Goal: Task Accomplishment & Management: Complete application form

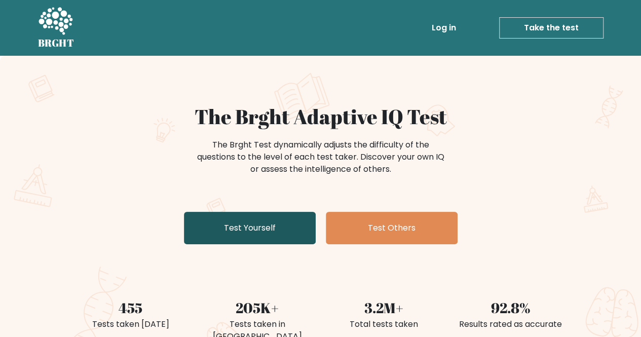
click at [267, 226] on link "Test Yourself" at bounding box center [250, 228] width 132 height 32
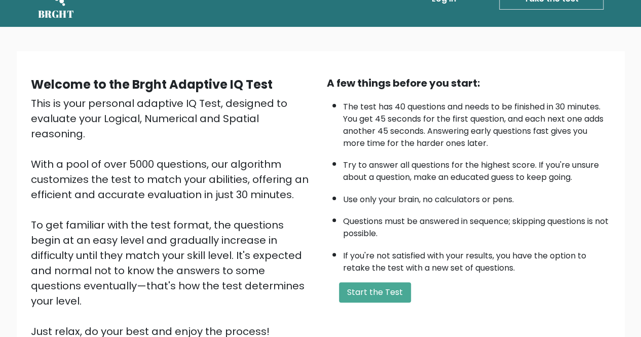
scroll to position [51, 0]
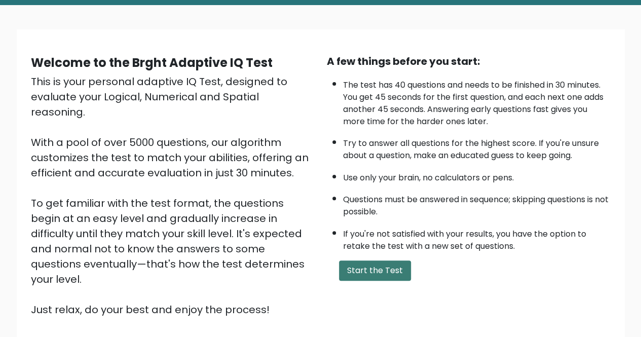
click at [383, 273] on button "Start the Test" at bounding box center [375, 270] width 72 height 20
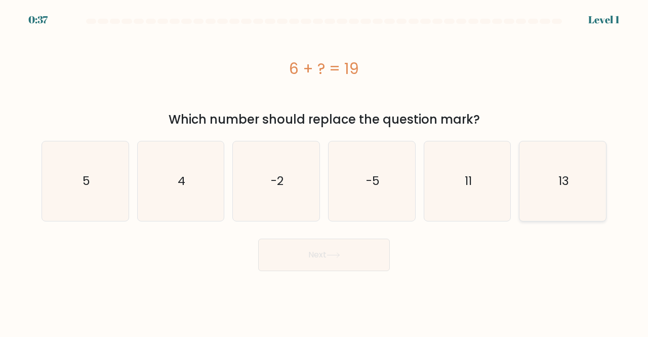
click at [564, 184] on text "13" at bounding box center [564, 181] width 11 height 17
click at [325, 171] on input "f. 13" at bounding box center [324, 170] width 1 height 3
radio input "true"
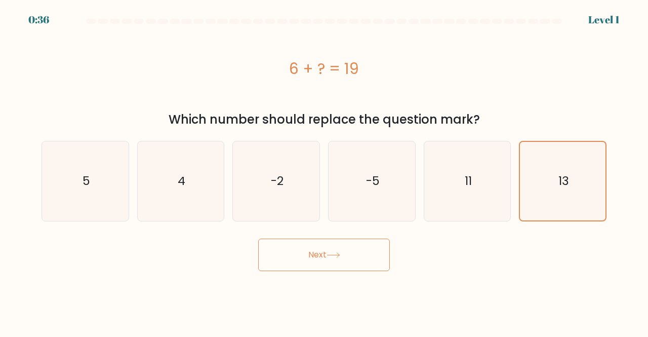
click at [340, 255] on icon at bounding box center [334, 255] width 14 height 6
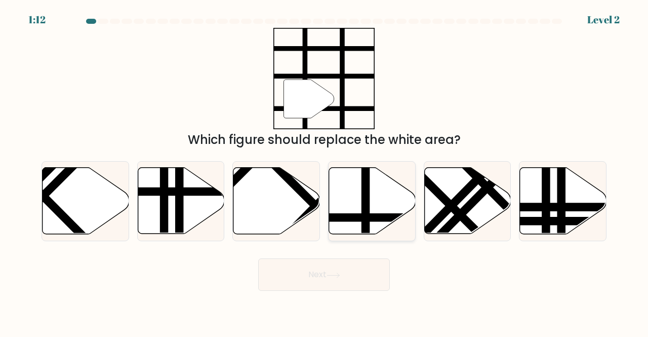
click at [385, 217] on line at bounding box center [399, 217] width 174 height 0
click at [325, 171] on input "d." at bounding box center [324, 170] width 1 height 3
radio input "true"
click at [340, 278] on icon at bounding box center [334, 276] width 14 height 6
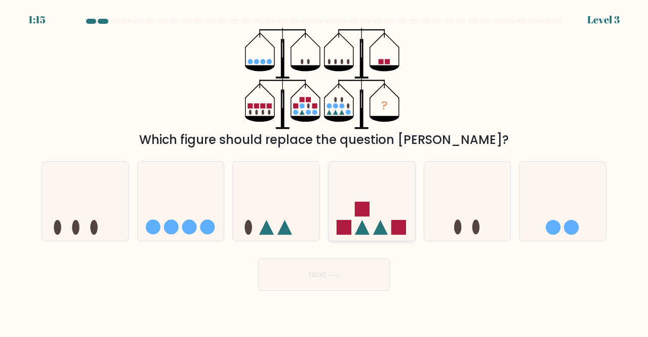
click at [348, 206] on icon at bounding box center [372, 200] width 87 height 71
click at [325, 171] on input "d." at bounding box center [324, 170] width 1 height 3
radio input "true"
click at [349, 280] on button "Next" at bounding box center [324, 274] width 132 height 32
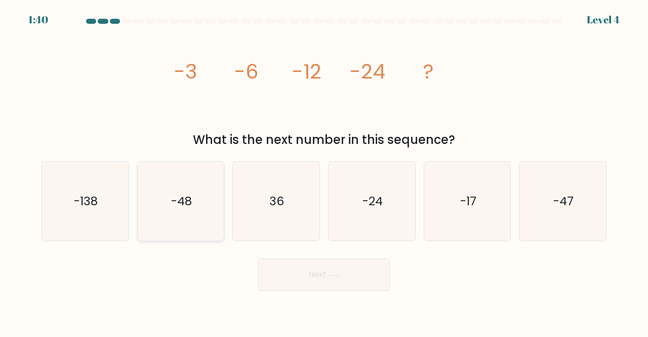
click at [184, 208] on text "-48" at bounding box center [181, 200] width 21 height 17
click at [324, 171] on input "b. -48" at bounding box center [324, 170] width 1 height 3
radio input "true"
click at [349, 275] on button "Next" at bounding box center [324, 274] width 132 height 32
click at [325, 278] on button "Next" at bounding box center [324, 274] width 132 height 32
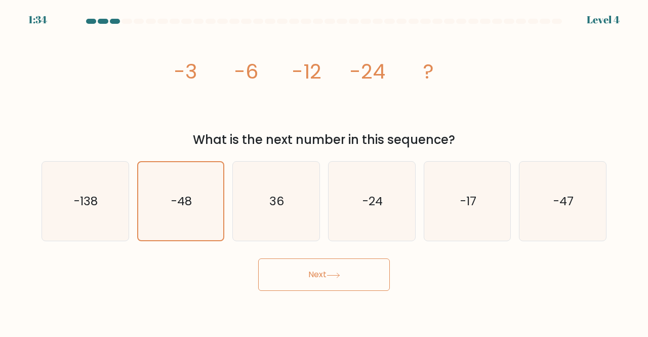
click at [336, 273] on icon at bounding box center [334, 276] width 14 height 6
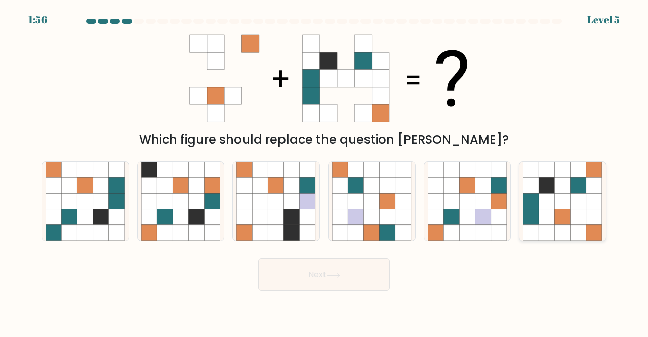
click at [575, 222] on icon at bounding box center [579, 217] width 16 height 16
click at [325, 171] on input "f." at bounding box center [324, 170] width 1 height 3
radio input "true"
click at [343, 288] on button "Next" at bounding box center [324, 274] width 132 height 32
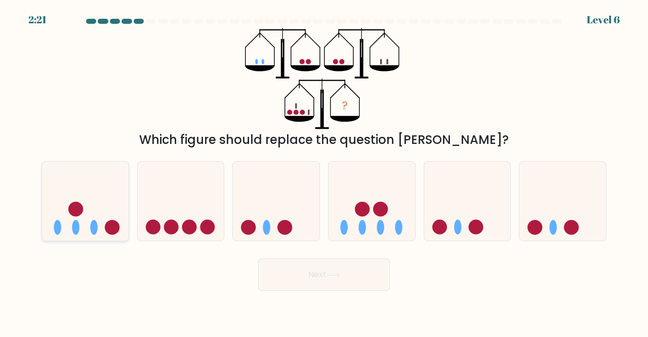
click at [72, 210] on circle at bounding box center [75, 209] width 15 height 15
click at [324, 171] on input "a." at bounding box center [324, 170] width 1 height 3
radio input "true"
click at [376, 273] on button "Next" at bounding box center [324, 274] width 132 height 32
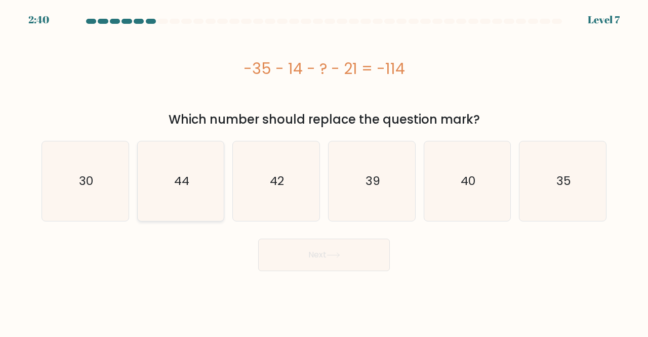
click at [178, 183] on text "44" at bounding box center [181, 181] width 15 height 17
click at [324, 171] on input "b. 44" at bounding box center [324, 170] width 1 height 3
radio input "true"
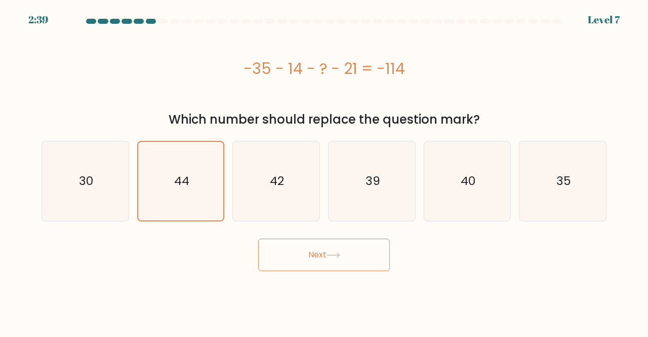
click at [320, 258] on button "Next" at bounding box center [324, 255] width 132 height 32
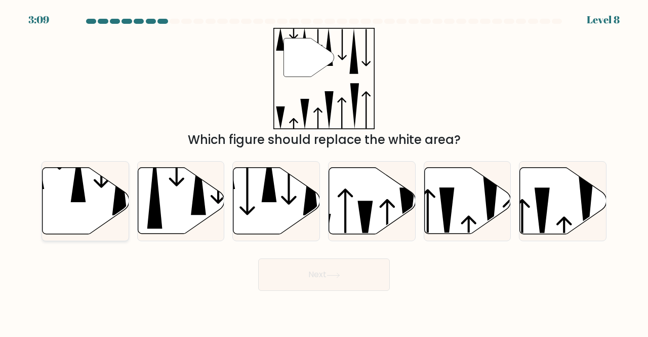
click at [81, 210] on icon at bounding box center [86, 201] width 87 height 66
click at [324, 171] on input "a." at bounding box center [324, 170] width 1 height 3
radio input "true"
click at [364, 282] on button "Next" at bounding box center [324, 274] width 132 height 32
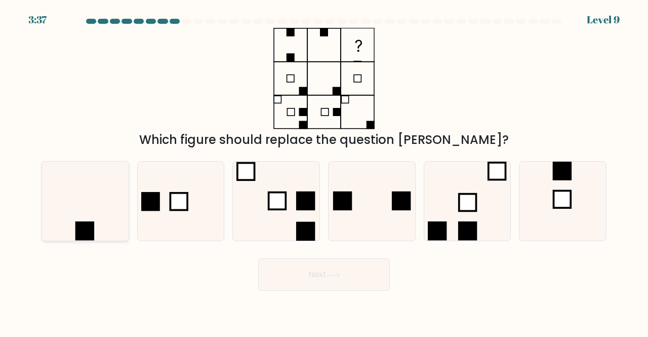
click at [101, 221] on icon at bounding box center [86, 202] width 80 height 80
click at [324, 171] on input "a." at bounding box center [324, 170] width 1 height 3
radio input "true"
click at [358, 283] on button "Next" at bounding box center [324, 274] width 132 height 32
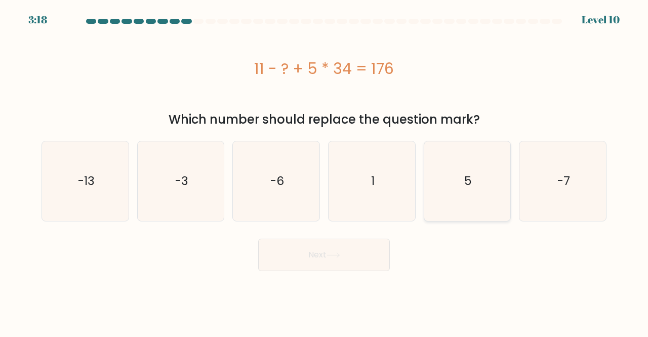
click at [454, 159] on icon "5" at bounding box center [468, 181] width 80 height 80
click at [325, 169] on input "e. 5" at bounding box center [324, 170] width 1 height 3
radio input "true"
click at [356, 244] on button "Next" at bounding box center [324, 255] width 132 height 32
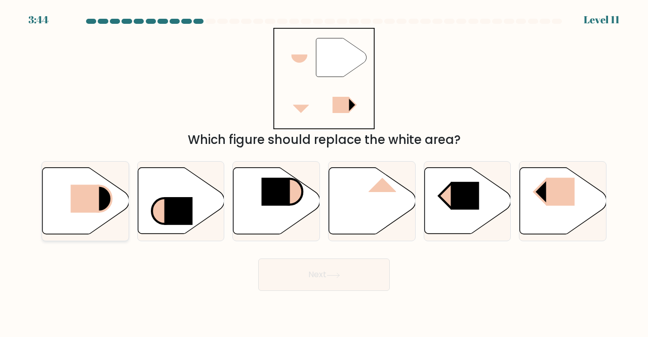
click at [92, 208] on rect at bounding box center [84, 199] width 28 height 28
click at [324, 171] on input "a." at bounding box center [324, 170] width 1 height 3
radio input "true"
click at [357, 278] on button "Next" at bounding box center [324, 274] width 132 height 32
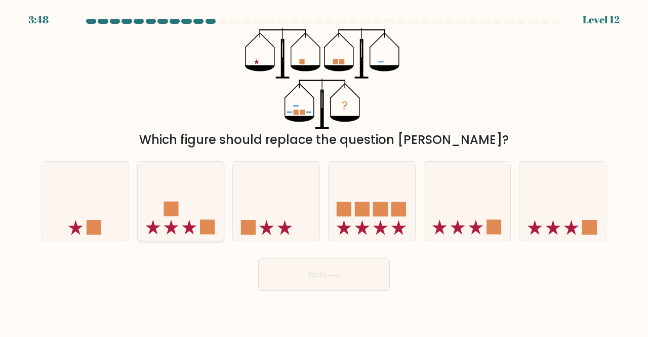
click at [190, 212] on icon at bounding box center [181, 200] width 87 height 71
click at [324, 171] on input "b." at bounding box center [324, 170] width 1 height 3
radio input "true"
click at [315, 268] on button "Next" at bounding box center [324, 274] width 132 height 32
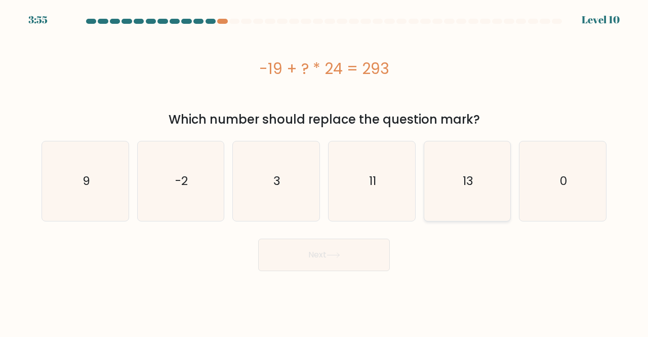
click at [455, 141] on div "13" at bounding box center [468, 181] width 88 height 81
click at [325, 169] on input "e. 13" at bounding box center [324, 170] width 1 height 3
radio input "true"
click at [351, 263] on button "Next" at bounding box center [324, 255] width 132 height 32
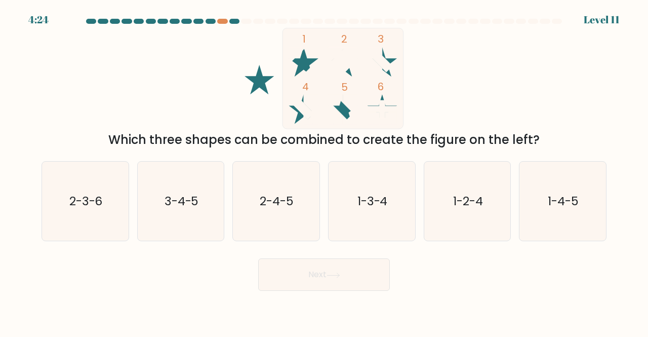
click at [303, 59] on icon at bounding box center [303, 61] width 29 height 29
click at [300, 113] on icon at bounding box center [303, 108] width 29 height 29
click at [202, 210] on icon "3-4-5" at bounding box center [181, 202] width 80 height 80
click at [324, 171] on input "b. 3-4-5" at bounding box center [324, 170] width 1 height 3
radio input "true"
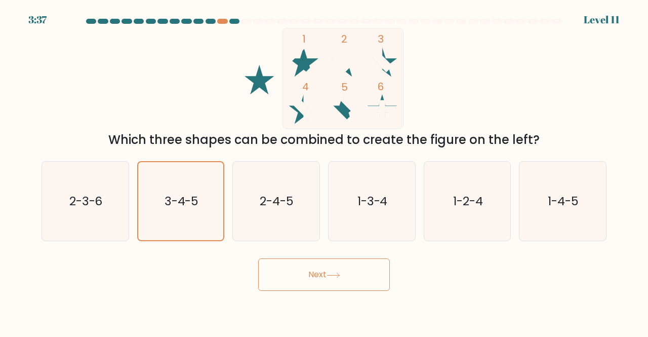
click at [355, 276] on button "Next" at bounding box center [324, 274] width 132 height 32
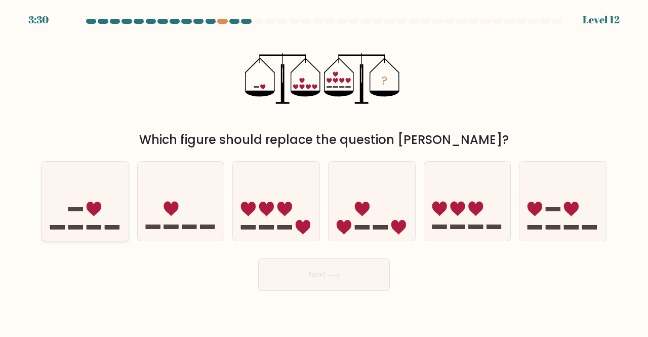
click at [83, 219] on icon at bounding box center [85, 200] width 87 height 71
click at [324, 171] on input "a." at bounding box center [324, 170] width 1 height 3
radio input "true"
click at [318, 275] on button "Next" at bounding box center [324, 274] width 132 height 32
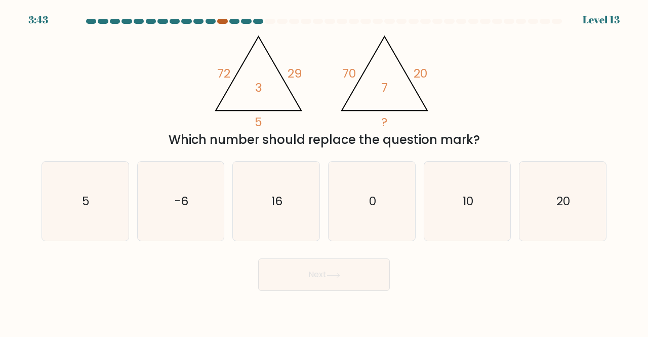
click at [222, 21] on div at bounding box center [222, 21] width 10 height 5
click at [222, 22] on div at bounding box center [222, 21] width 10 height 5
click at [492, 216] on icon "10" at bounding box center [468, 202] width 80 height 80
click at [325, 171] on input "e. 10" at bounding box center [324, 170] width 1 height 3
radio input "true"
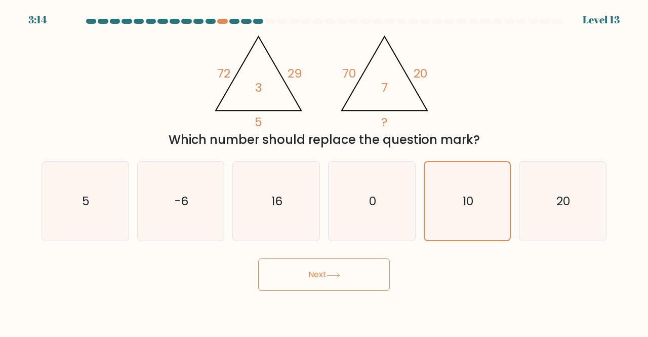
click at [358, 277] on button "Next" at bounding box center [324, 274] width 132 height 32
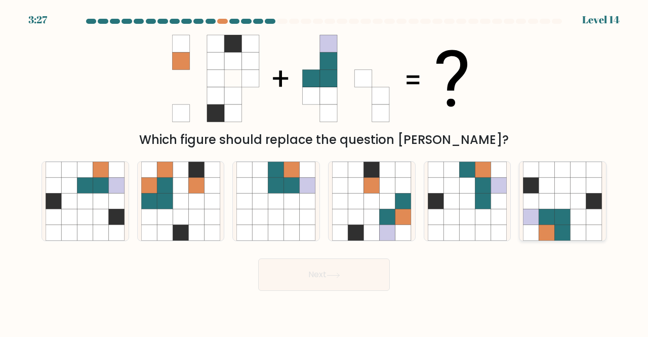
click at [593, 206] on icon at bounding box center [595, 201] width 16 height 16
click at [325, 171] on input "f." at bounding box center [324, 170] width 1 height 3
radio input "true"
click at [320, 273] on button "Next" at bounding box center [324, 274] width 132 height 32
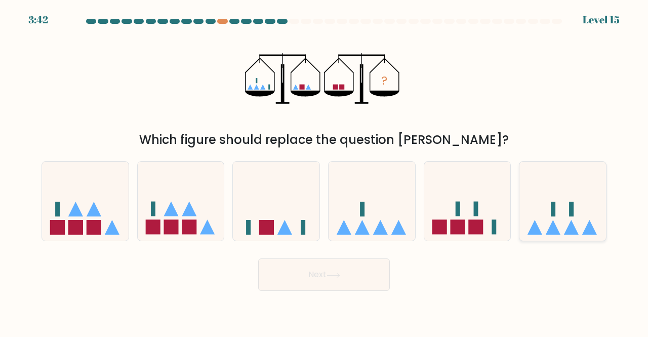
click at [558, 207] on icon at bounding box center [563, 200] width 87 height 71
click at [325, 171] on input "f." at bounding box center [324, 170] width 1 height 3
radio input "true"
click at [317, 273] on button "Next" at bounding box center [324, 274] width 132 height 32
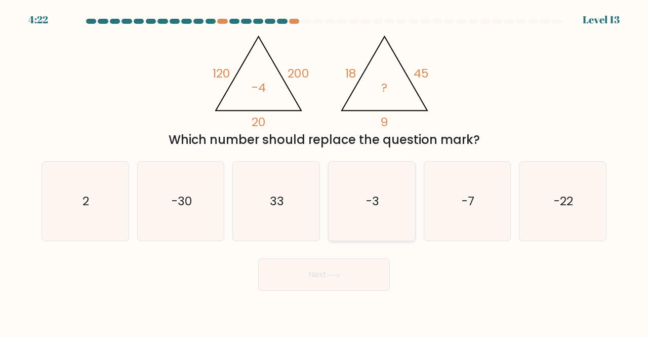
click at [340, 187] on icon "-3" at bounding box center [372, 202] width 80 height 80
click at [325, 171] on input "d. -3" at bounding box center [324, 170] width 1 height 3
radio input "true"
click at [349, 285] on button "Next" at bounding box center [324, 274] width 132 height 32
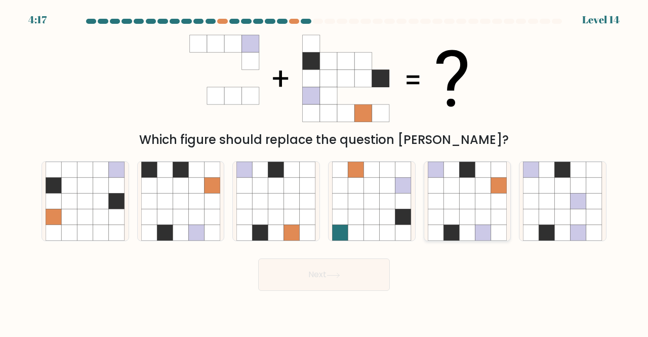
click at [459, 197] on icon at bounding box center [452, 201] width 16 height 16
click at [325, 171] on input "e." at bounding box center [324, 170] width 1 height 3
radio input "true"
click at [305, 274] on button "Next" at bounding box center [324, 274] width 132 height 32
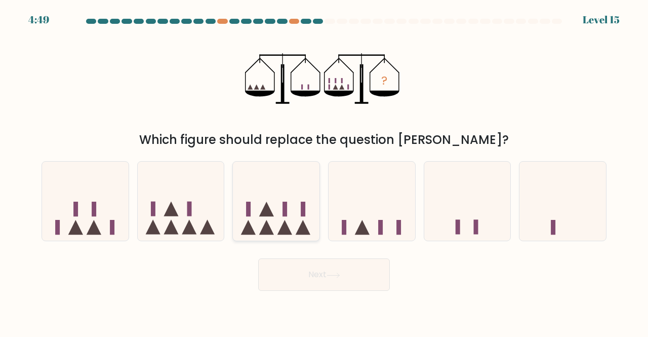
click at [271, 204] on icon at bounding box center [276, 200] width 87 height 71
click at [324, 171] on input "c." at bounding box center [324, 170] width 1 height 3
radio input "true"
click at [343, 283] on button "Next" at bounding box center [324, 274] width 132 height 32
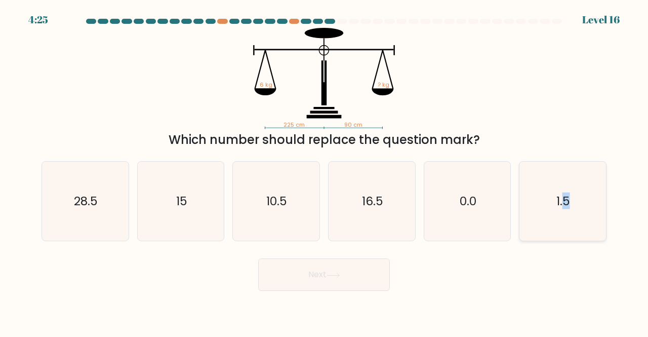
click at [570, 227] on icon "1.5" at bounding box center [563, 202] width 80 height 80
click at [367, 273] on button "Next" at bounding box center [324, 274] width 132 height 32
click at [507, 209] on icon "0.0" at bounding box center [468, 202] width 80 height 80
click at [325, 171] on input "e. 0.0" at bounding box center [324, 170] width 1 height 3
radio input "true"
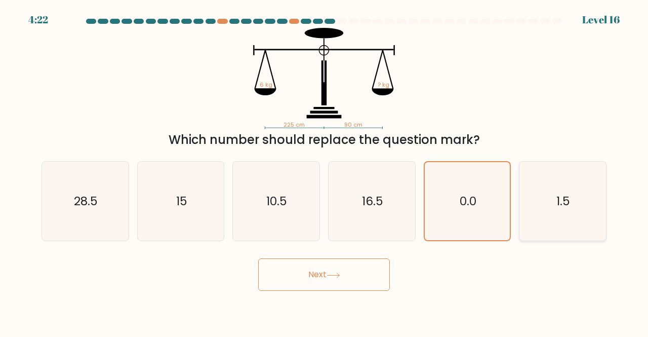
click at [568, 192] on text "1.5" at bounding box center [564, 200] width 14 height 17
click at [325, 171] on input "f. 1.5" at bounding box center [324, 170] width 1 height 3
radio input "true"
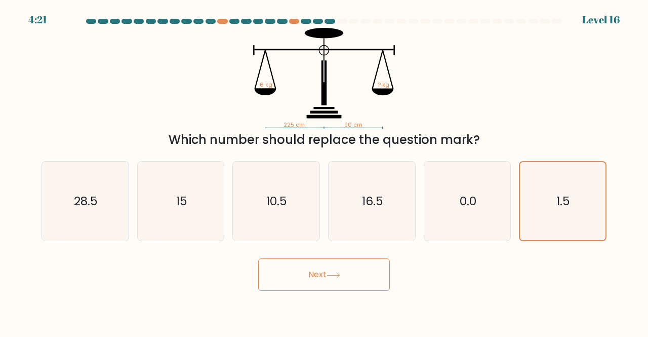
click at [301, 275] on button "Next" at bounding box center [324, 274] width 132 height 32
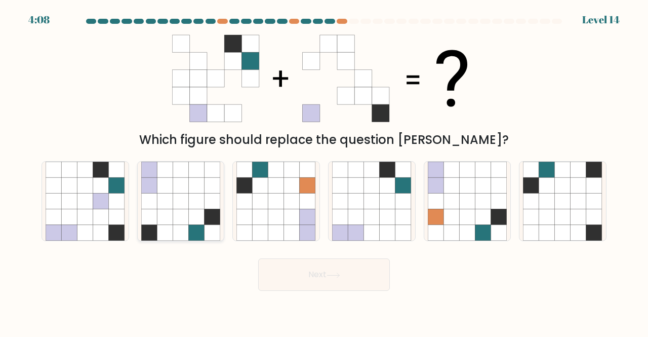
click at [155, 198] on icon at bounding box center [149, 201] width 16 height 16
click at [324, 171] on input "b." at bounding box center [324, 170] width 1 height 3
radio input "true"
click at [345, 284] on button "Next" at bounding box center [324, 274] width 132 height 32
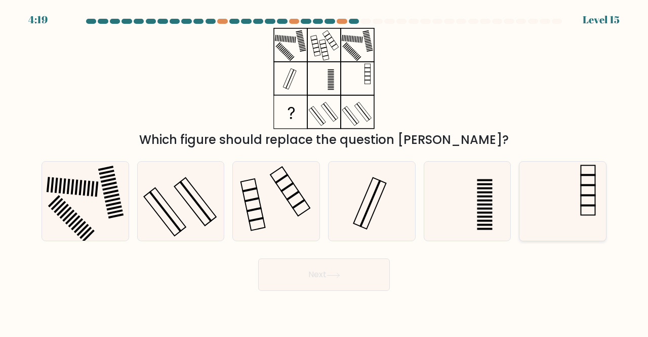
click at [604, 195] on div at bounding box center [563, 201] width 88 height 81
click at [325, 171] on input "f." at bounding box center [324, 170] width 1 height 3
radio input "true"
click at [349, 274] on button "Next" at bounding box center [324, 274] width 132 height 32
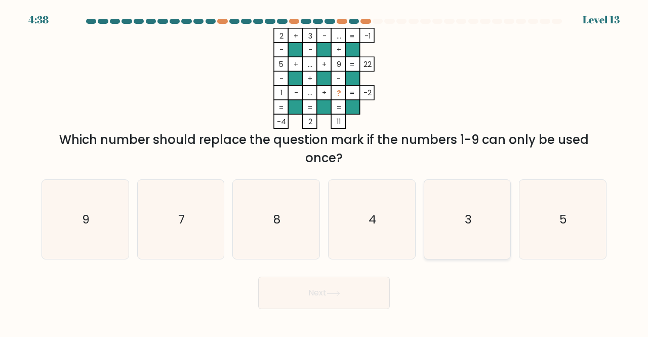
click at [478, 238] on icon "3" at bounding box center [468, 220] width 80 height 80
click at [325, 171] on input "e. 3" at bounding box center [324, 170] width 1 height 3
radio input "true"
click at [356, 288] on button "Next" at bounding box center [324, 293] width 132 height 32
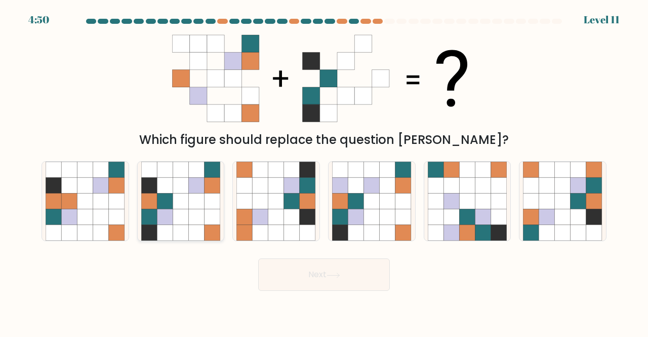
click at [189, 201] on icon at bounding box center [197, 201] width 16 height 16
click at [324, 171] on input "b." at bounding box center [324, 170] width 1 height 3
radio input "true"
click at [344, 273] on button "Next" at bounding box center [324, 274] width 132 height 32
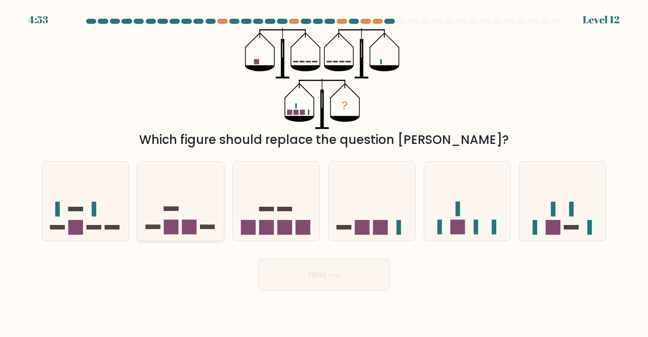
click at [172, 213] on icon at bounding box center [181, 200] width 87 height 71
click at [324, 171] on input "b." at bounding box center [324, 170] width 1 height 3
radio input "true"
click at [82, 217] on icon at bounding box center [85, 200] width 87 height 71
click at [324, 171] on input "a." at bounding box center [324, 170] width 1 height 3
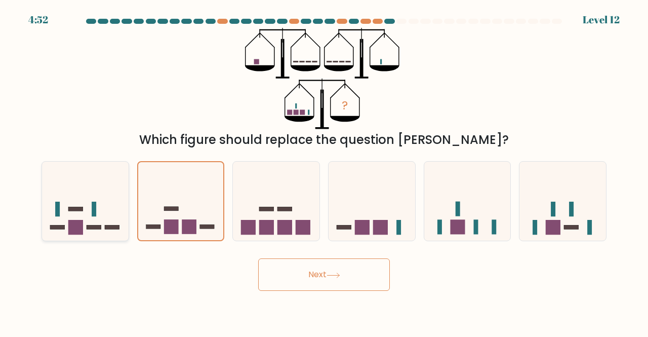
radio input "true"
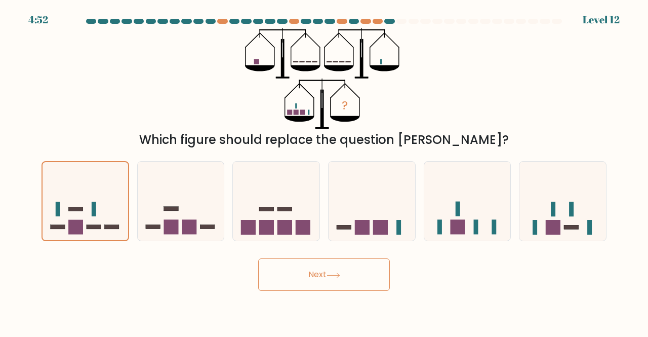
click at [297, 281] on button "Next" at bounding box center [324, 274] width 132 height 32
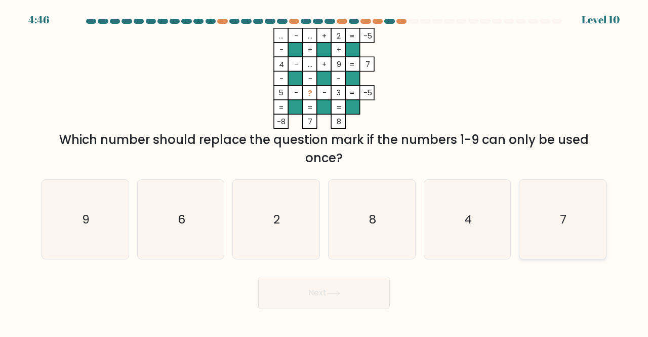
click at [584, 221] on icon "7" at bounding box center [563, 220] width 80 height 80
click at [325, 171] on input "f. 7" at bounding box center [324, 170] width 1 height 3
radio input "true"
click at [279, 302] on button "Next" at bounding box center [324, 293] width 132 height 32
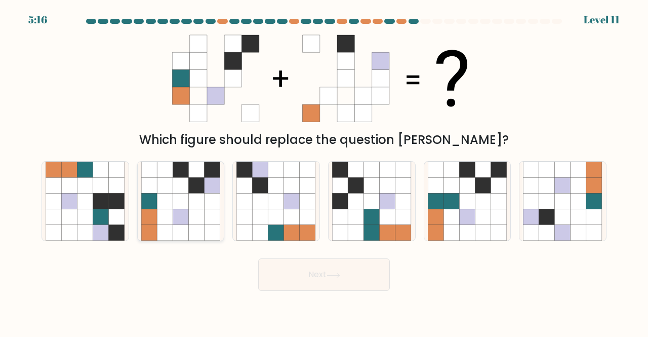
click at [194, 182] on icon at bounding box center [197, 185] width 16 height 16
click at [324, 171] on input "b." at bounding box center [324, 170] width 1 height 3
radio input "true"
click at [294, 276] on button "Next" at bounding box center [324, 274] width 132 height 32
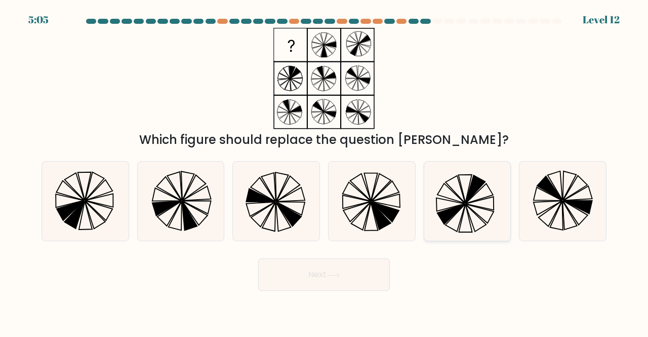
click at [454, 198] on icon at bounding box center [468, 202] width 80 height 80
click at [325, 171] on input "e." at bounding box center [324, 170] width 1 height 3
radio input "true"
click at [351, 280] on button "Next" at bounding box center [324, 274] width 132 height 32
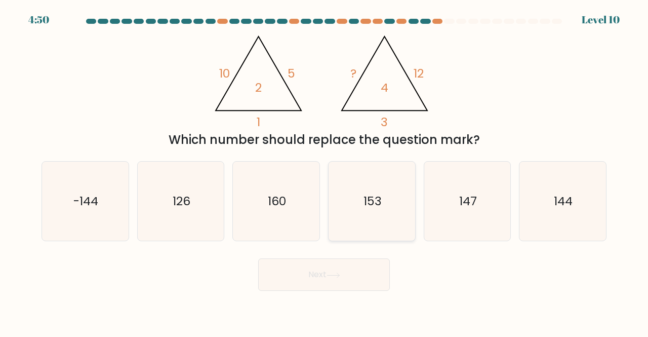
click at [404, 197] on icon "153" at bounding box center [372, 202] width 80 height 80
click at [325, 171] on input "d. 153" at bounding box center [324, 170] width 1 height 3
radio input "true"
click at [264, 217] on icon "160" at bounding box center [277, 202] width 80 height 80
click at [324, 171] on input "c. 160" at bounding box center [324, 170] width 1 height 3
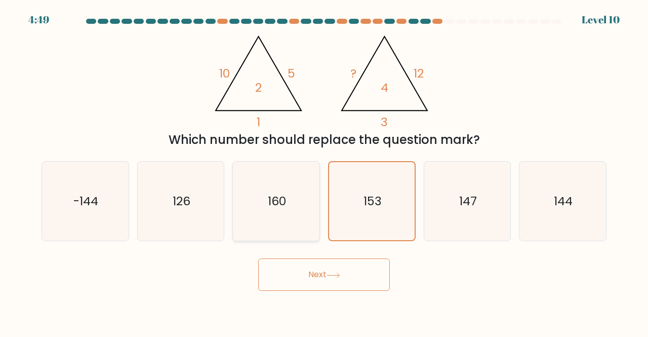
radio input "true"
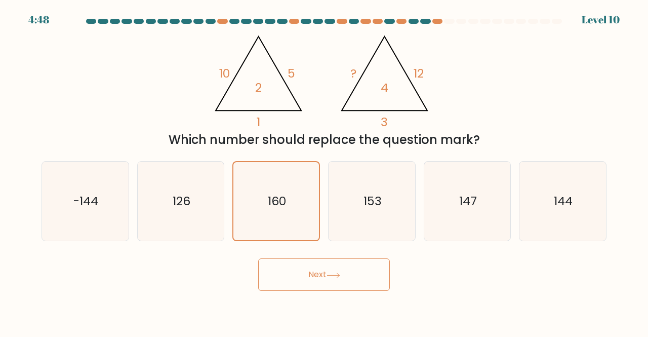
click at [355, 277] on button "Next" at bounding box center [324, 274] width 132 height 32
click at [340, 280] on button "Next" at bounding box center [324, 274] width 132 height 32
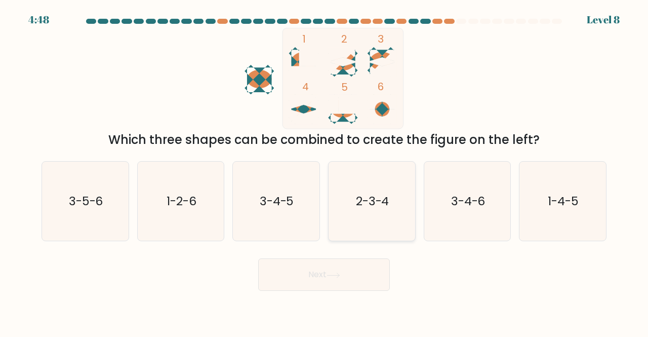
click at [356, 199] on text "2-3-4" at bounding box center [372, 200] width 33 height 17
click at [325, 171] on input "d. 2-3-4" at bounding box center [324, 170] width 1 height 3
radio input "true"
click at [338, 281] on button "Next" at bounding box center [324, 274] width 132 height 32
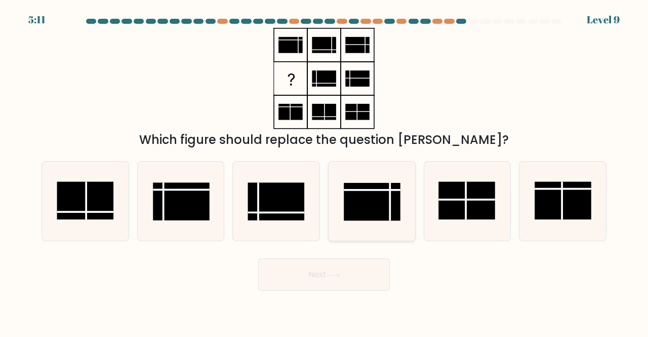
click at [365, 204] on rect at bounding box center [372, 202] width 57 height 38
click at [325, 171] on input "d." at bounding box center [324, 170] width 1 height 3
radio input "true"
click at [334, 272] on button "Next" at bounding box center [324, 274] width 132 height 32
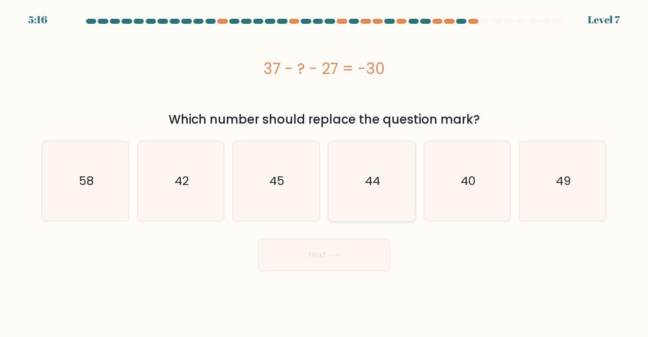
click at [408, 162] on icon "44" at bounding box center [372, 181] width 80 height 80
click at [325, 169] on input "d. 44" at bounding box center [324, 170] width 1 height 3
radio input "true"
click at [352, 248] on button "Next" at bounding box center [324, 255] width 132 height 32
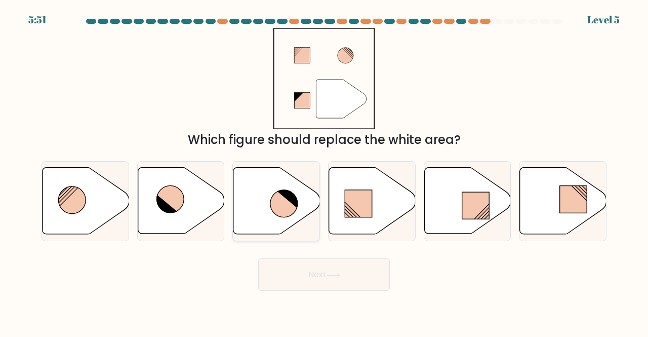
click at [282, 203] on icon at bounding box center [283, 203] width 27 height 27
click at [324, 171] on input "c." at bounding box center [324, 170] width 1 height 3
radio input "true"
click at [327, 270] on button "Next" at bounding box center [324, 274] width 132 height 32
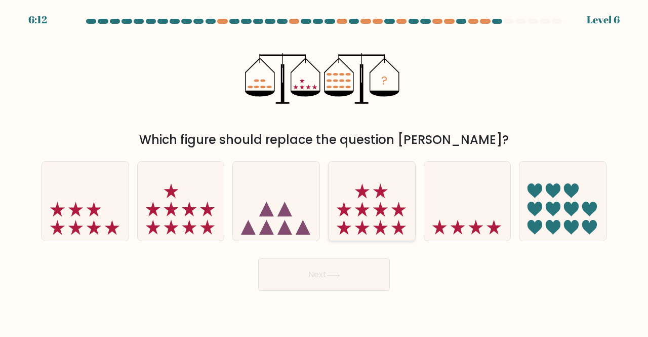
click at [393, 185] on icon at bounding box center [372, 200] width 87 height 71
click at [325, 171] on input "d." at bounding box center [324, 170] width 1 height 3
radio input "true"
click at [372, 265] on button "Next" at bounding box center [324, 274] width 132 height 32
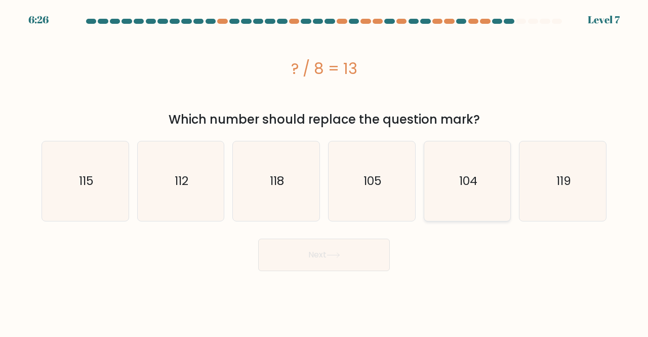
click at [480, 173] on icon "104" at bounding box center [468, 181] width 80 height 80
click at [325, 171] on input "e. 104" at bounding box center [324, 170] width 1 height 3
radio input "true"
click at [349, 252] on button "Next" at bounding box center [324, 255] width 132 height 32
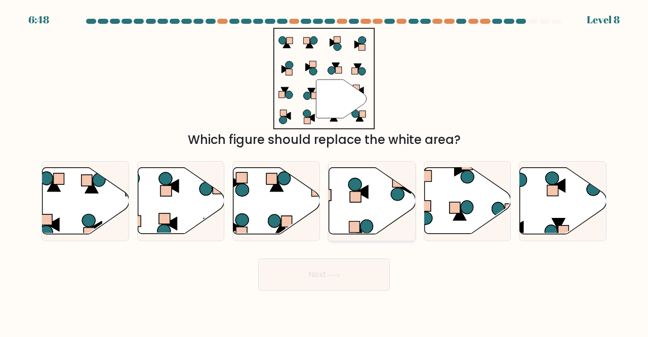
click at [398, 197] on icon at bounding box center [397, 194] width 13 height 13
click at [325, 171] on input "d." at bounding box center [324, 170] width 1 height 3
radio input "true"
click at [306, 278] on button "Next" at bounding box center [324, 274] width 132 height 32
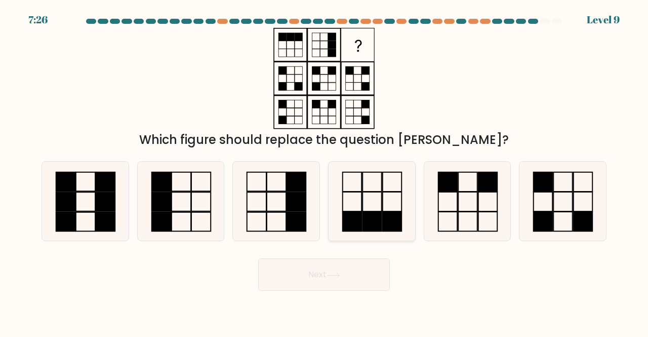
click at [379, 221] on rect at bounding box center [372, 221] width 19 height 19
click at [325, 171] on input "d." at bounding box center [324, 170] width 1 height 3
radio input "true"
click at [337, 276] on icon at bounding box center [334, 276] width 14 height 6
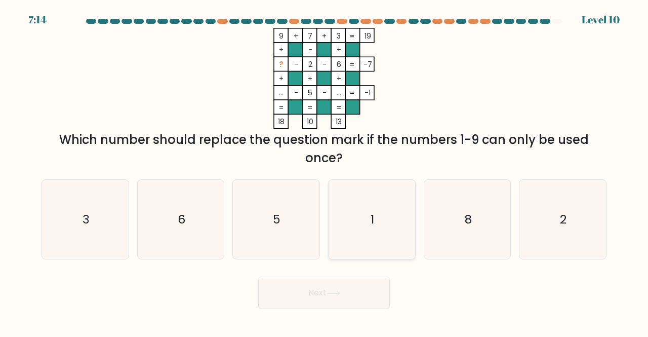
click at [388, 213] on icon "1" at bounding box center [372, 220] width 80 height 80
click at [325, 171] on input "d. 1" at bounding box center [324, 170] width 1 height 3
radio input "true"
click at [336, 301] on button "Next" at bounding box center [324, 293] width 132 height 32
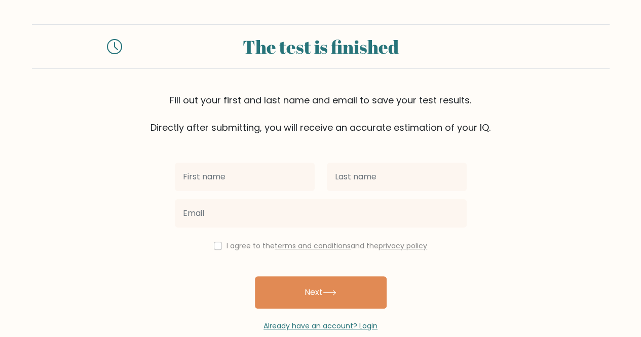
click at [280, 176] on input "text" at bounding box center [245, 177] width 140 height 28
type input "Ruzette Grace"
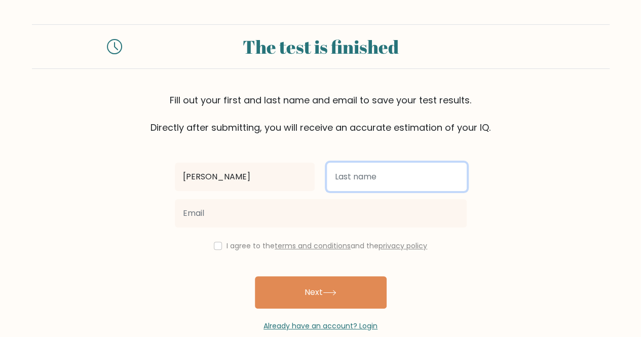
click at [377, 176] on input "text" at bounding box center [397, 177] width 140 height 28
type input "Abdon"
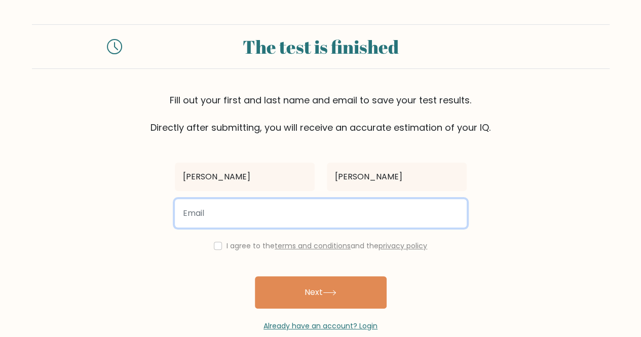
click at [292, 222] on input "email" at bounding box center [321, 213] width 292 height 28
type input "ruzettegrace0918@gmail.com"
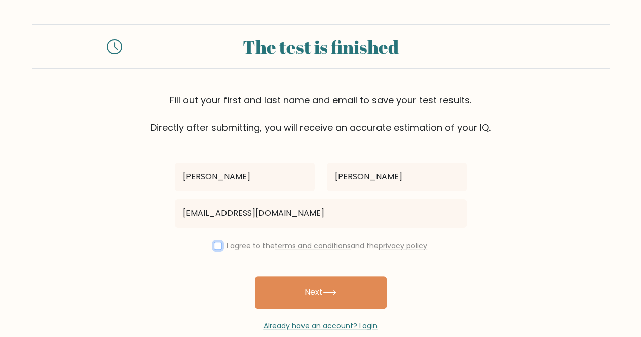
click at [217, 243] on input "checkbox" at bounding box center [218, 246] width 8 height 8
checkbox input "true"
click at [333, 301] on button "Next" at bounding box center [321, 292] width 132 height 32
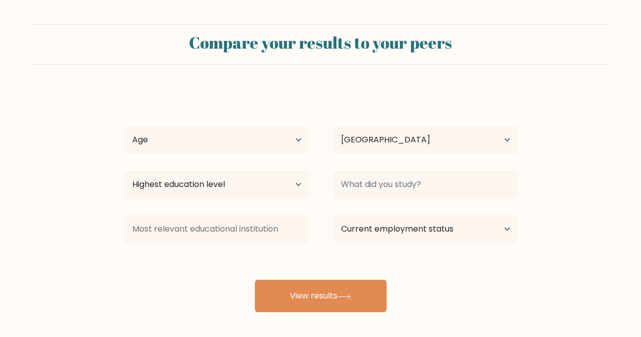
select select "PH"
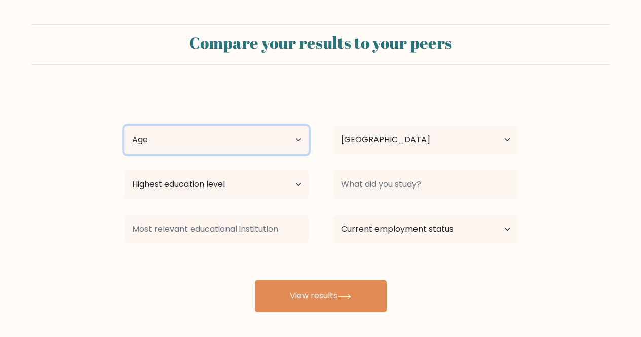
click at [268, 143] on select "Age Under [DEMOGRAPHIC_DATA] [DEMOGRAPHIC_DATA] [DEMOGRAPHIC_DATA] [DEMOGRAPHIC…" at bounding box center [216, 140] width 184 height 28
select select "25_34"
click at [124, 126] on select "Age Under 18 years old 18-24 years old 25-34 years old 35-44 years old 45-54 ye…" at bounding box center [216, 140] width 184 height 28
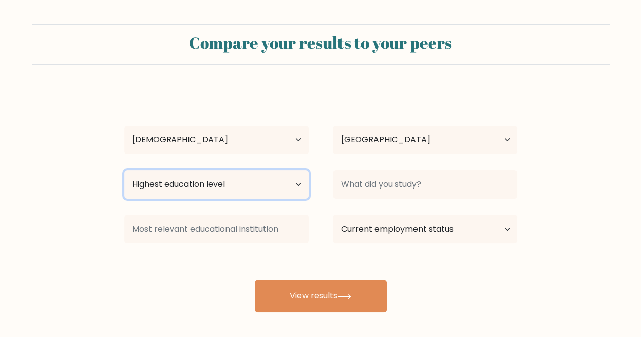
click at [204, 190] on select "Highest education level No schooling Primary Lower Secondary Upper Secondary Oc…" at bounding box center [216, 184] width 184 height 28
select select "bachelors_degree"
click at [124, 170] on select "Highest education level No schooling Primary Lower Secondary Upper Secondary Oc…" at bounding box center [216, 184] width 184 height 28
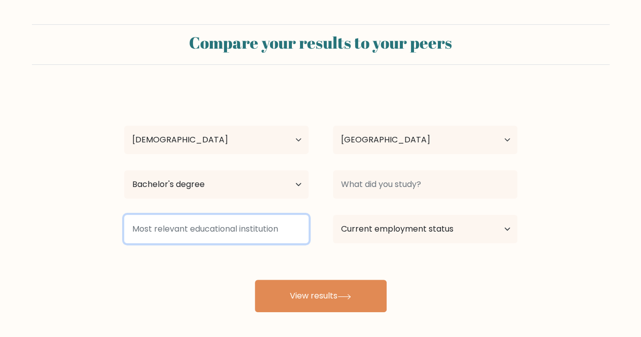
click at [196, 220] on input at bounding box center [216, 229] width 184 height 28
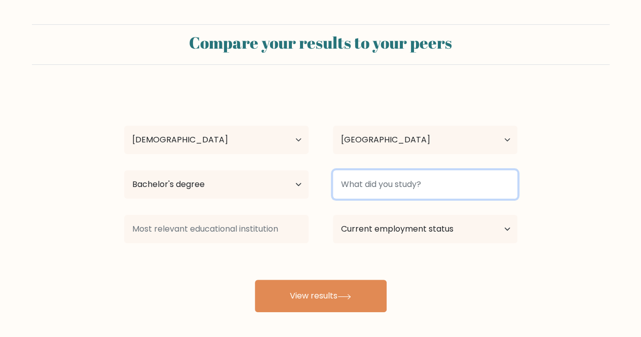
click at [421, 183] on input at bounding box center [425, 184] width 184 height 28
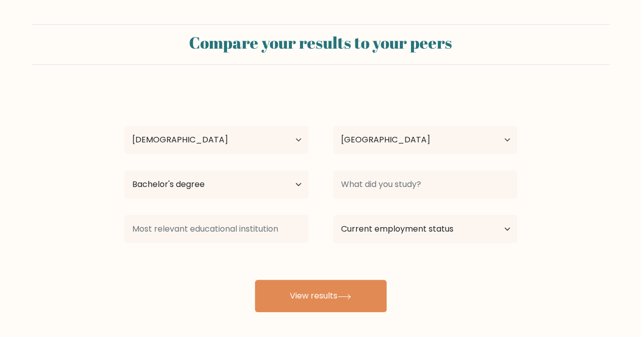
click at [480, 244] on div "Current employment status Employed Student Retired Other / prefer not to answer" at bounding box center [425, 229] width 209 height 36
click at [444, 237] on select "Current employment status Employed Student Retired Other / prefer not to answer" at bounding box center [425, 229] width 184 height 28
select select "employed"
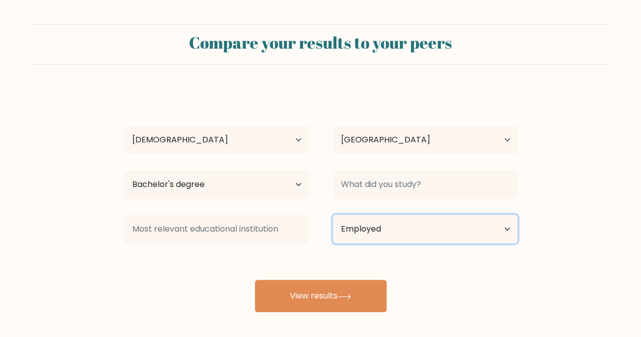
click at [333, 215] on select "Current employment status Employed Student Retired Other / prefer not to answer" at bounding box center [425, 229] width 184 height 28
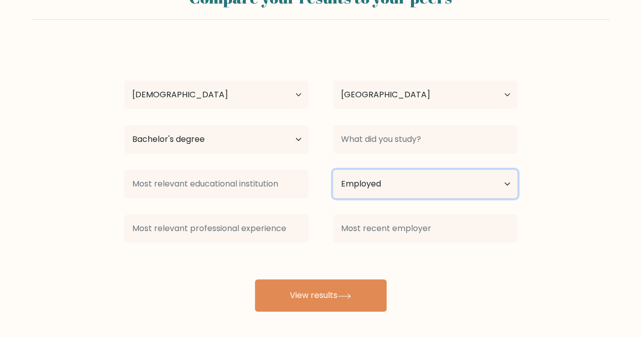
scroll to position [47, 0]
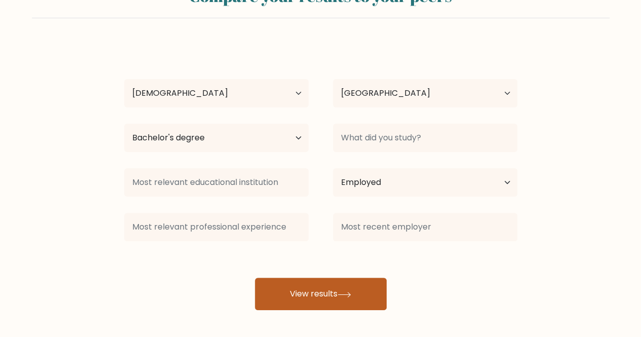
click at [327, 293] on button "View results" at bounding box center [321, 294] width 132 height 32
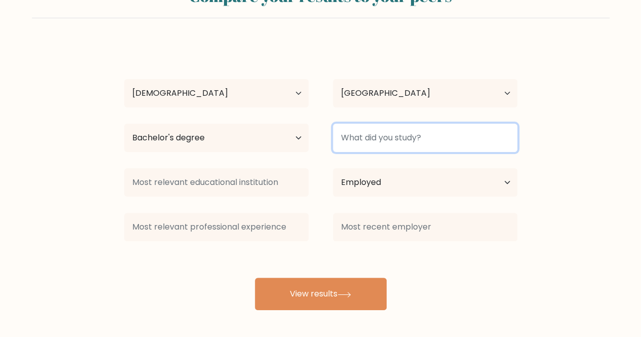
click at [404, 146] on input at bounding box center [425, 138] width 184 height 28
type input "A"
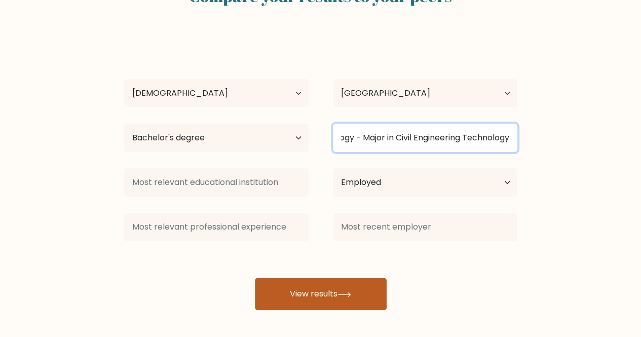
type input "Bachelor of Engineering Technology - Major in Civil Engineering Technology"
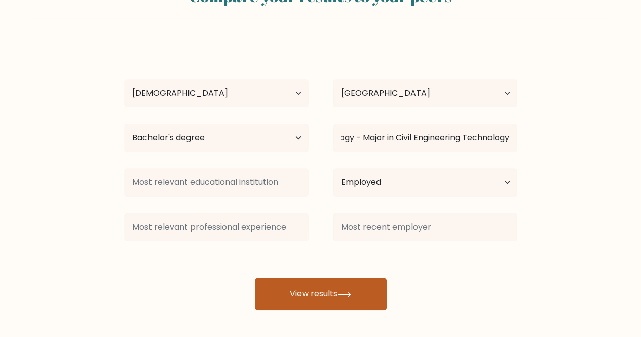
click at [328, 296] on button "View results" at bounding box center [321, 294] width 132 height 32
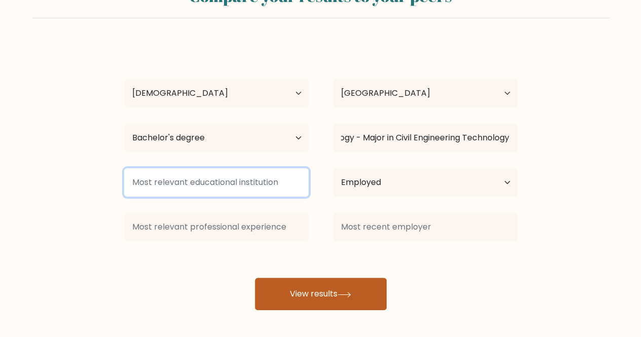
scroll to position [0, 0]
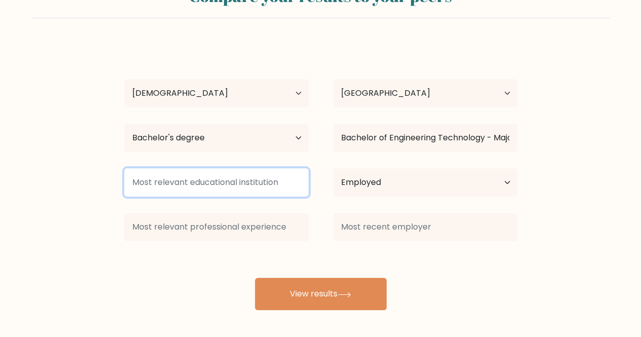
click at [270, 179] on input at bounding box center [216, 182] width 184 height 28
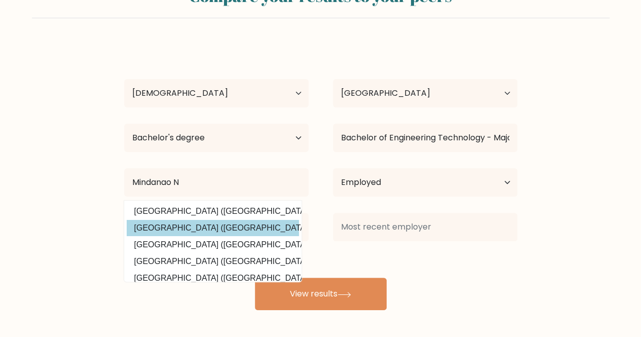
click at [246, 228] on option "Mindanao State University (Philippines)" at bounding box center [213, 228] width 172 height 16
type input "[GEOGRAPHIC_DATA]"
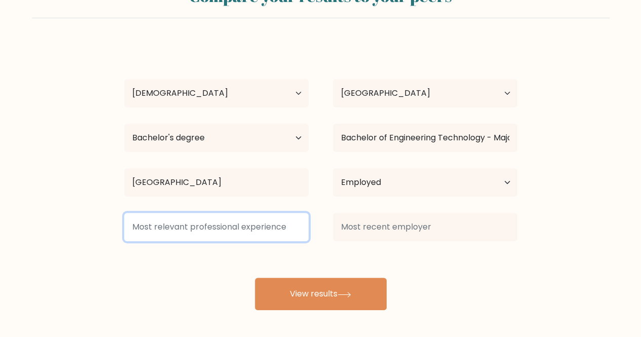
click at [245, 227] on input at bounding box center [216, 227] width 184 height 28
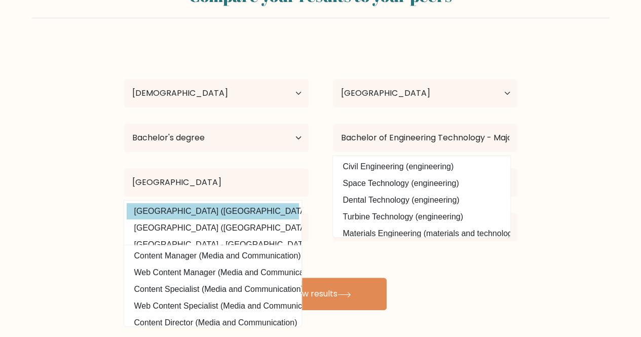
click at [204, 211] on option "Mindanao State University (Philippines)" at bounding box center [213, 211] width 172 height 16
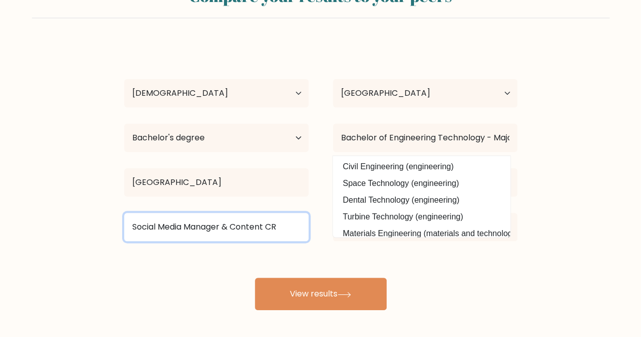
click at [286, 233] on input "Social Media Manager & Content CR" at bounding box center [216, 227] width 184 height 28
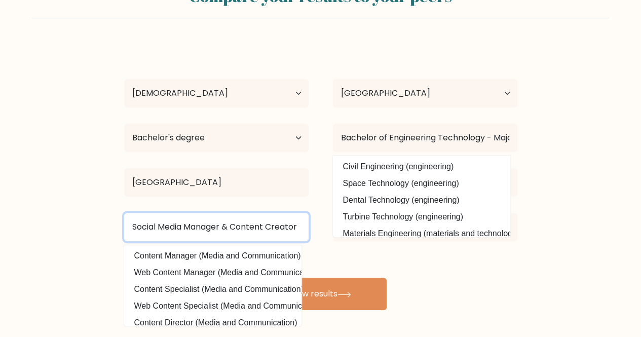
type input "Social Media Manager & Content Creator"
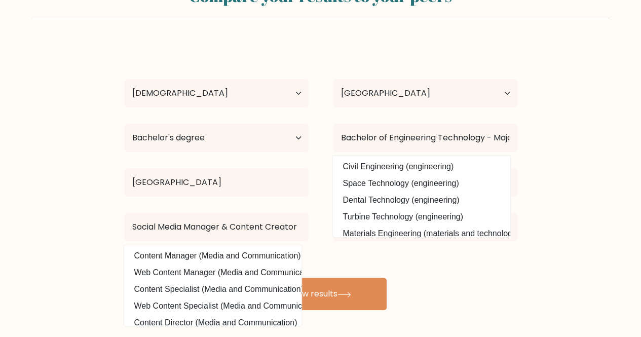
click at [367, 253] on div "Ruzette Grace Abdon Age Under 18 years old 18-24 years old 25-34 years old 35-4…" at bounding box center [320, 176] width 405 height 267
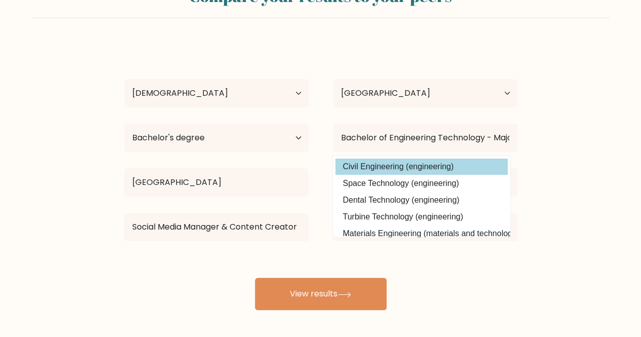
click at [468, 166] on option "Civil Engineering (engineering)" at bounding box center [421, 167] width 172 height 16
type input "Civil Engineering"
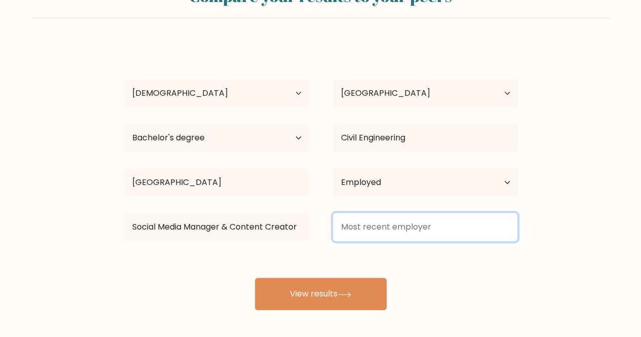
click at [442, 223] on input at bounding box center [425, 227] width 184 height 28
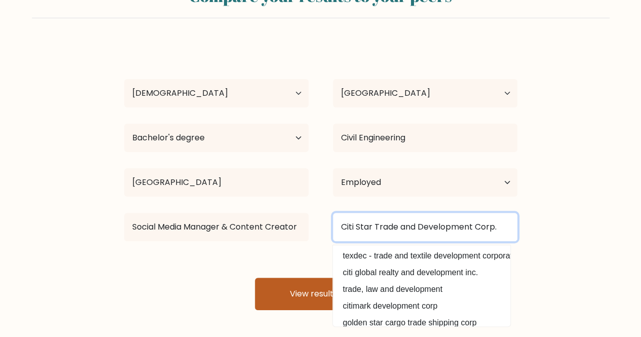
type input "Citi Star Trade and Development Corp."
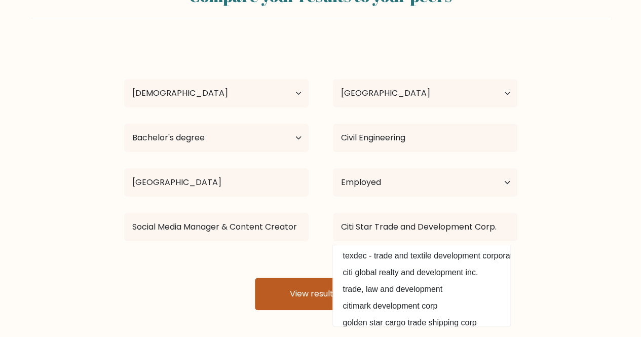
click at [306, 299] on button "View results" at bounding box center [321, 294] width 132 height 32
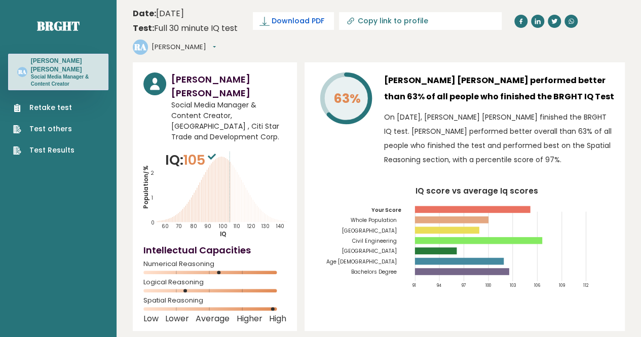
click at [285, 21] on span "Download PDF" at bounding box center [298, 21] width 53 height 11
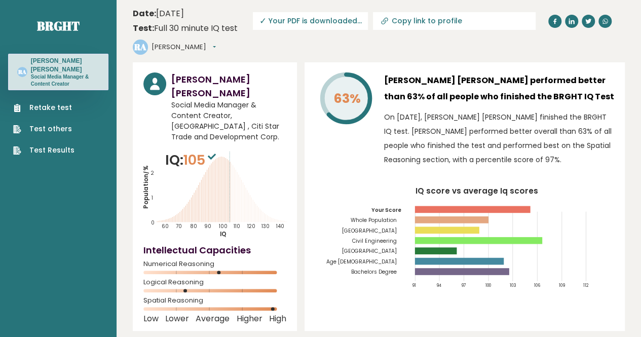
click at [413, 23] on input "Copy link to profile" at bounding box center [461, 21] width 138 height 8
type input "[URL][DOMAIN_NAME][PERSON_NAME]"
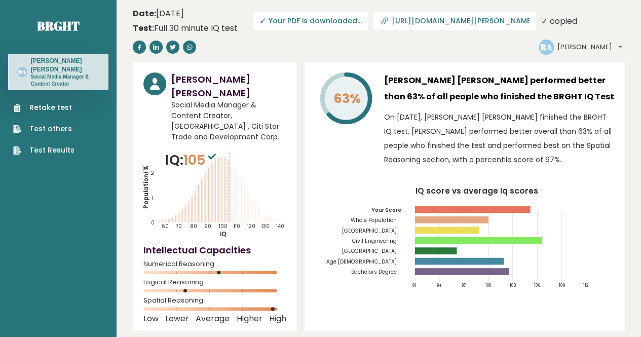
click at [444, 43] on header "Date: [DATE] Test: Full 30 minute IQ test Download PDF Downloading... Downloadi…" at bounding box center [379, 31] width 492 height 52
